Goal: Navigation & Orientation: Find specific page/section

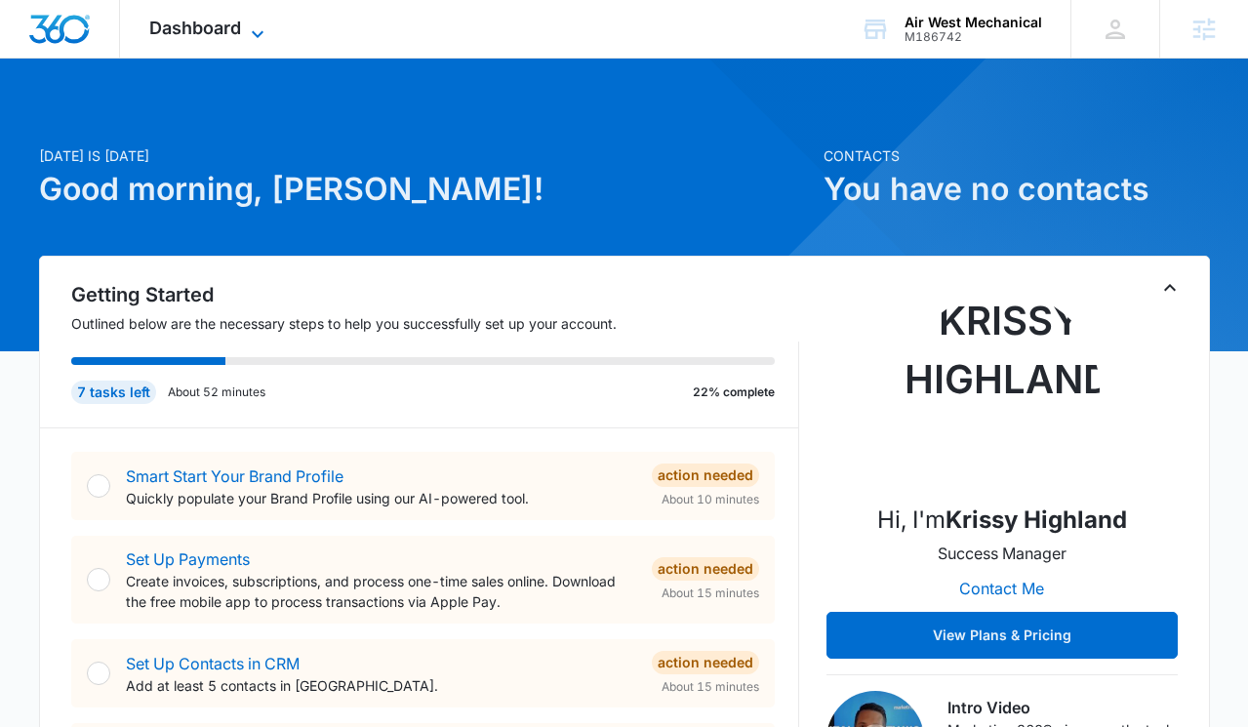
click at [252, 30] on icon at bounding box center [257, 33] width 23 height 23
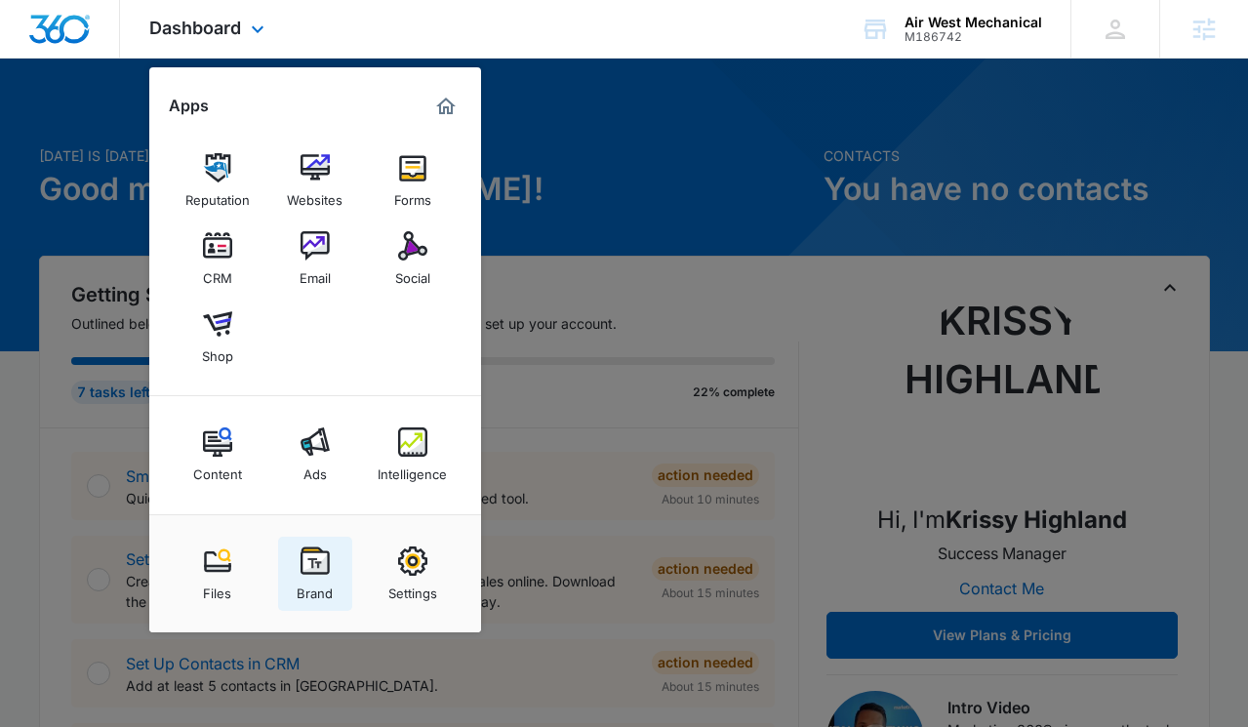
click at [322, 569] on img at bounding box center [315, 560] width 29 height 29
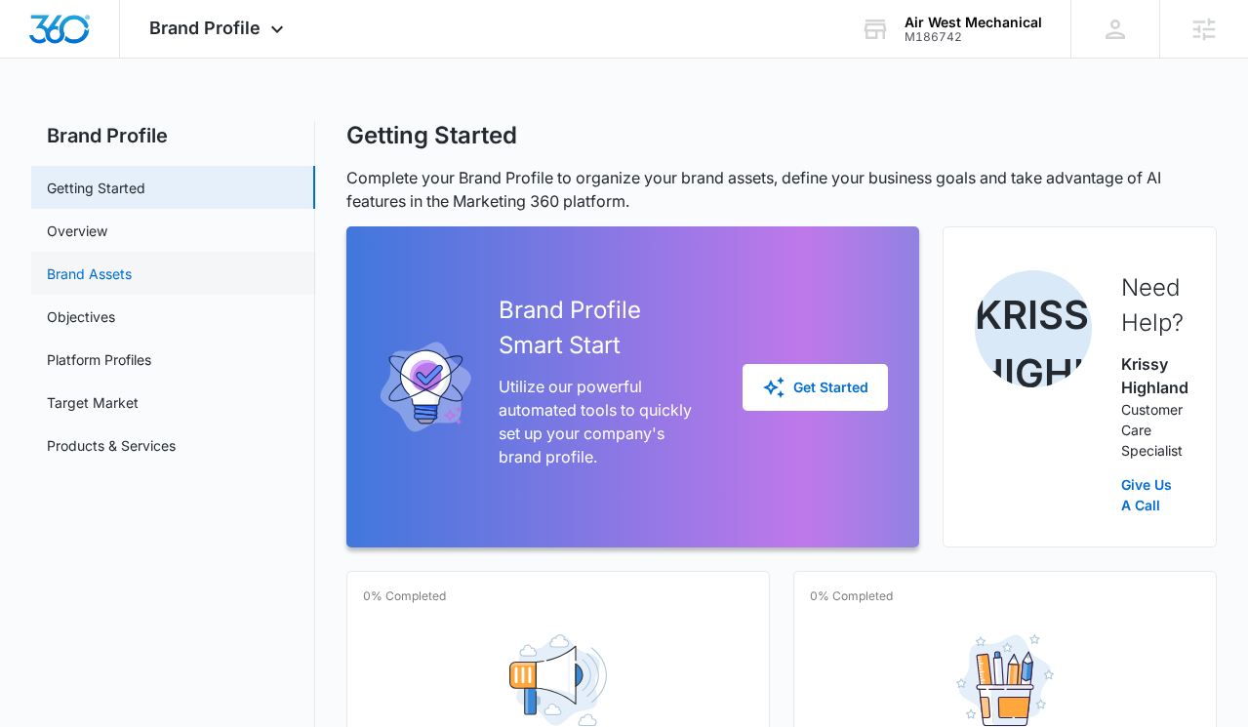
click at [120, 281] on link "Brand Assets" at bounding box center [89, 273] width 85 height 20
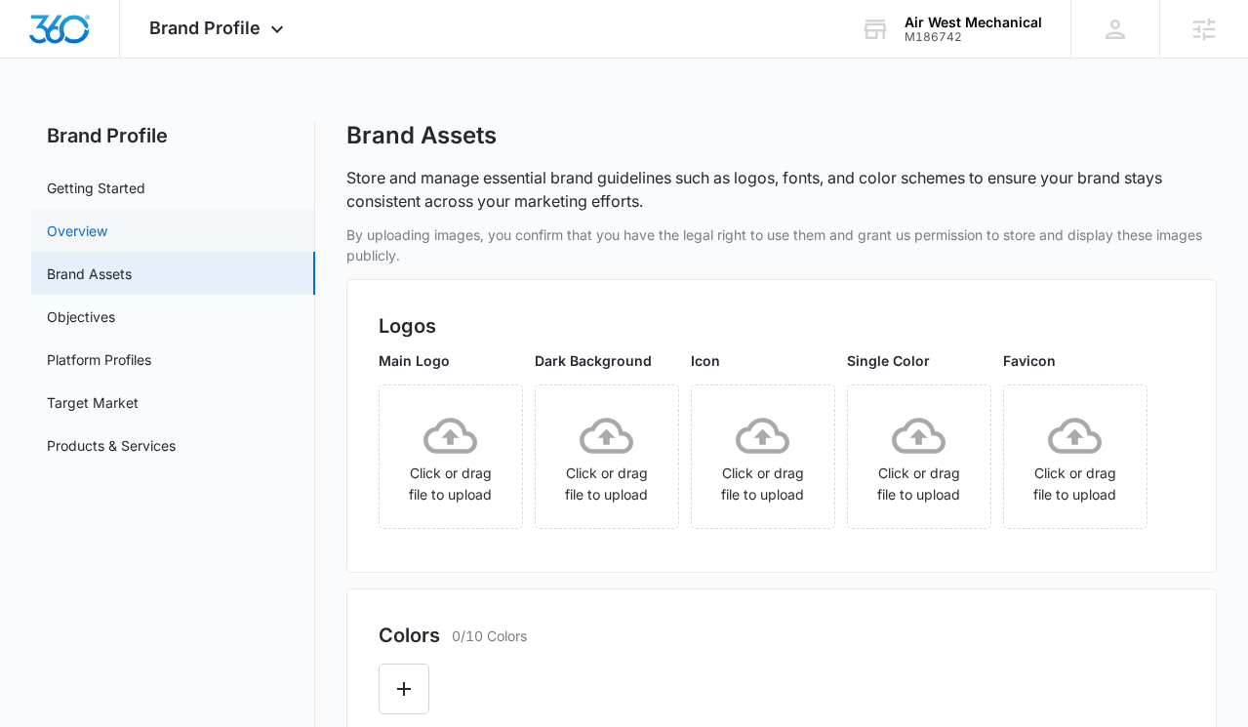
click at [103, 224] on link "Overview" at bounding box center [77, 231] width 61 height 20
